Goal: Task Accomplishment & Management: Use online tool/utility

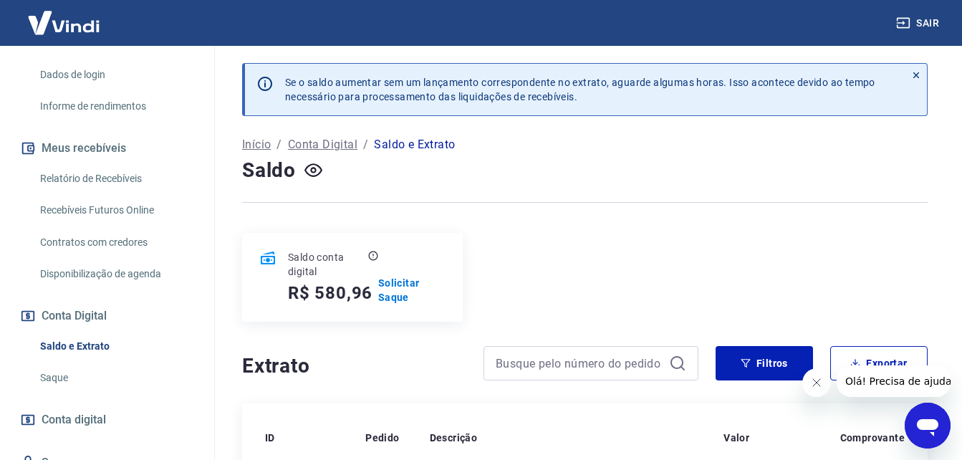
scroll to position [286, 0]
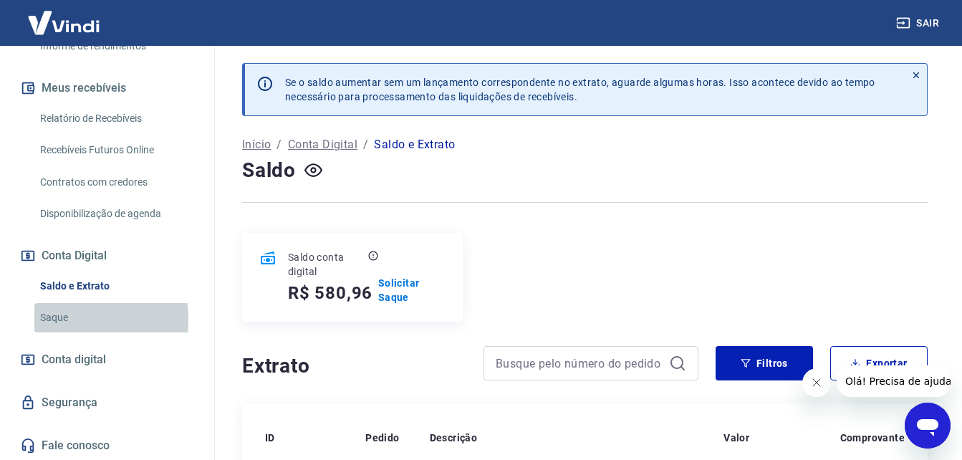
click at [62, 319] on link "Saque" at bounding box center [115, 317] width 163 height 29
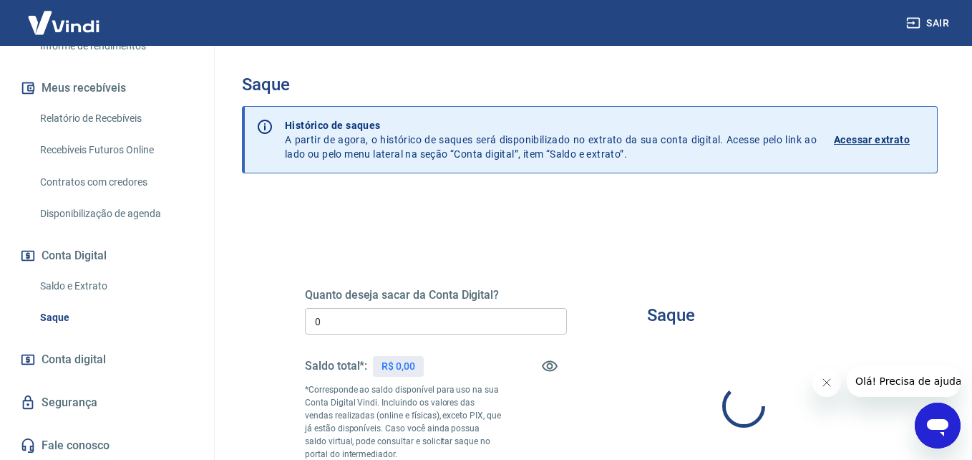
type input "R$ 0,00"
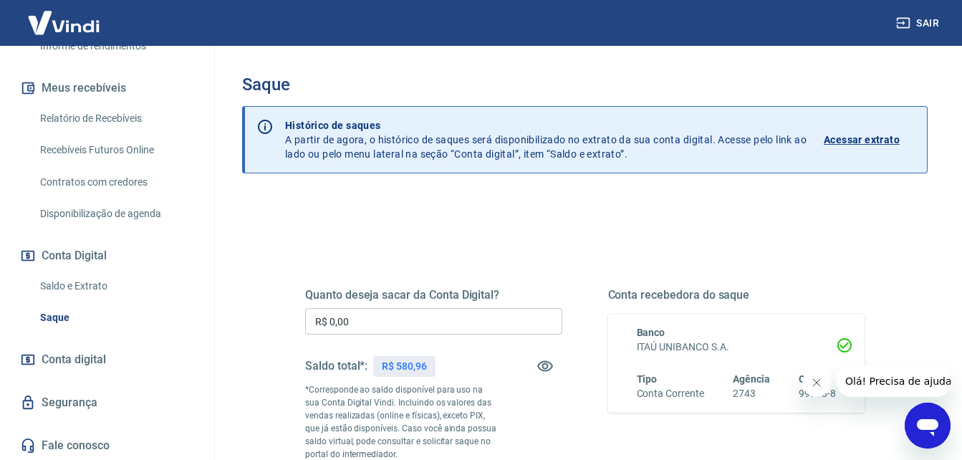
click at [814, 390] on button "Fechar mensagem da empresa" at bounding box center [815, 382] width 29 height 29
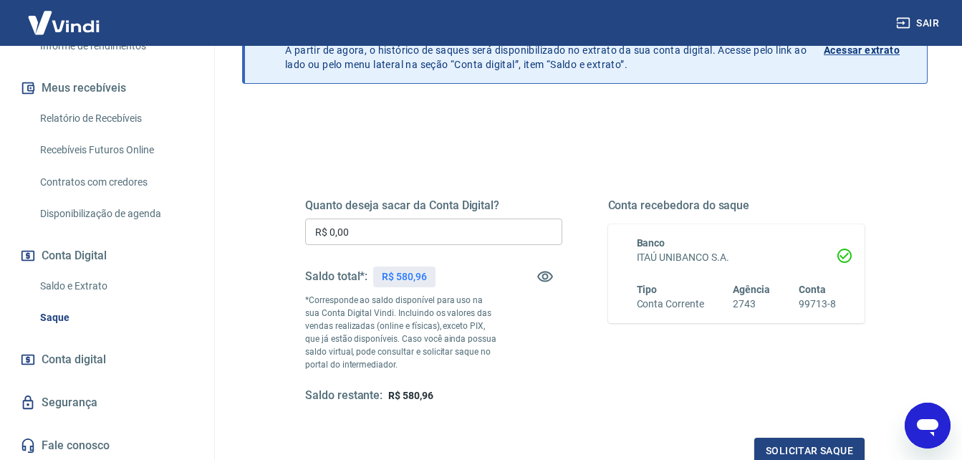
scroll to position [143, 0]
